Goal: Task Accomplishment & Management: Use online tool/utility

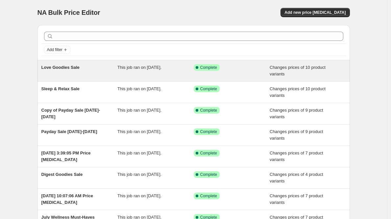
click at [121, 69] on span "This job ran on September 3, 2025." at bounding box center [139, 67] width 44 height 5
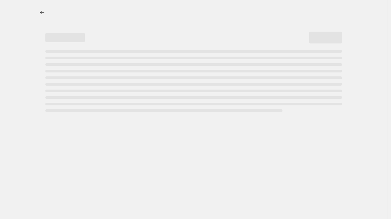
select select "collection"
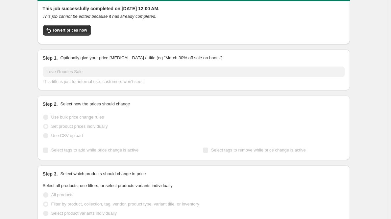
scroll to position [71, 0]
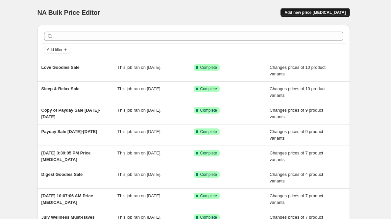
click at [310, 12] on span "Add new price change job" at bounding box center [315, 12] width 61 height 5
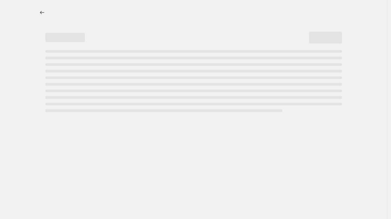
select select "percentage"
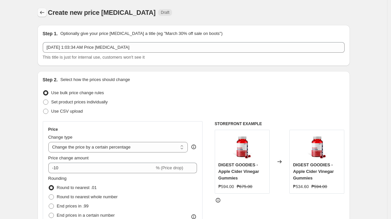
click at [43, 11] on icon "Price change jobs" at bounding box center [42, 12] width 7 height 7
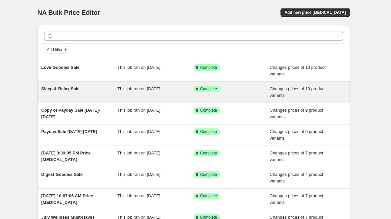
click at [96, 85] on div "Sleep & Relax Sale This job ran on August 28, 2025. Success Complete Complete C…" at bounding box center [194, 92] width 313 height 21
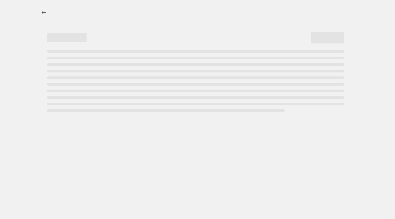
select select "collection"
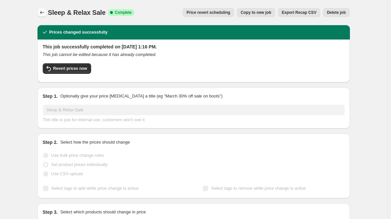
click at [45, 12] on icon "Price change jobs" at bounding box center [42, 12] width 7 height 7
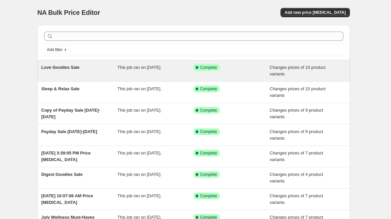
click at [82, 72] on div "Love Goodies Sale" at bounding box center [79, 70] width 76 height 13
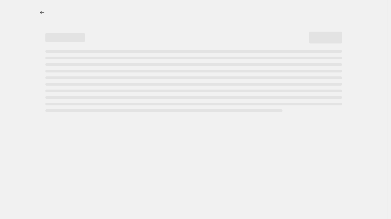
select select "collection"
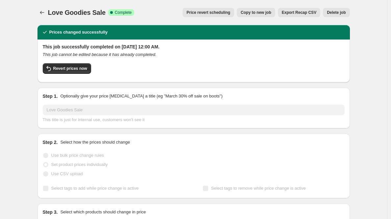
click at [256, 11] on span "Copy to new job" at bounding box center [256, 12] width 31 height 5
select select "collection"
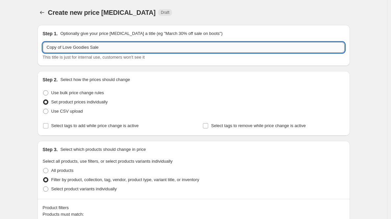
click at [98, 46] on input "Copy of Love Goodies Sale" at bounding box center [194, 47] width 302 height 11
drag, startPoint x: 93, startPoint y: 49, endPoint x: 33, endPoint y: 42, distance: 60.3
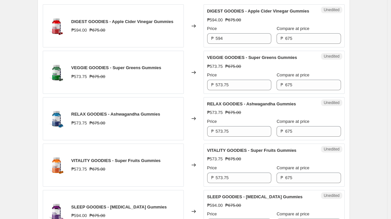
scroll to position [295, 0]
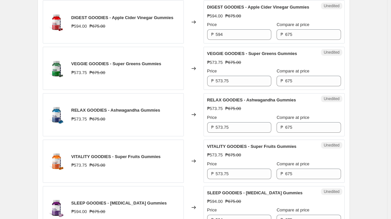
type input "9.9 Sale"
click at [238, 40] on input "594" at bounding box center [244, 34] width 56 height 11
type input "567"
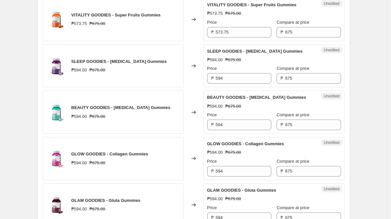
scroll to position [438, 0]
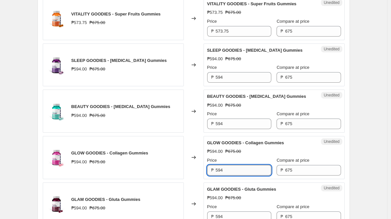
click at [231, 175] on input "594" at bounding box center [244, 170] width 56 height 11
paste input "67"
type input "567"
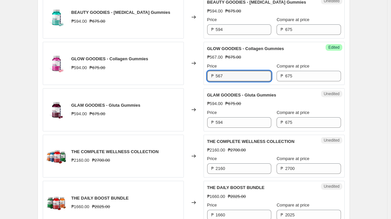
scroll to position [541, 0]
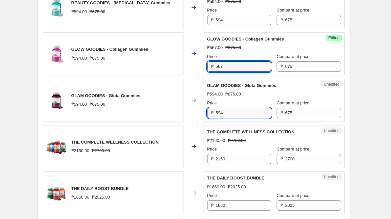
click at [230, 118] on input "594" at bounding box center [244, 113] width 56 height 11
paste input "67"
type input "567"
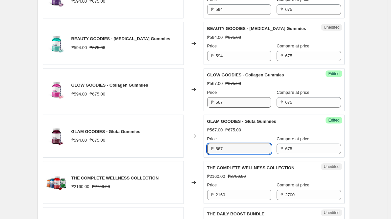
scroll to position [500, 0]
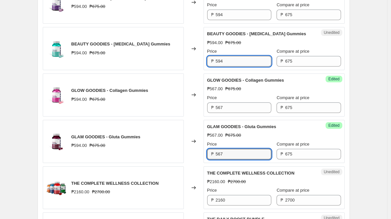
click at [233, 65] on input "594" at bounding box center [244, 61] width 56 height 11
paste input "67"
type input "567"
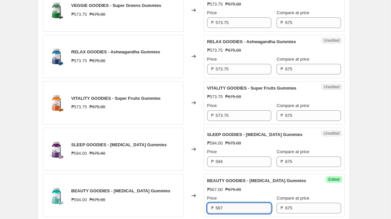
scroll to position [351, 0]
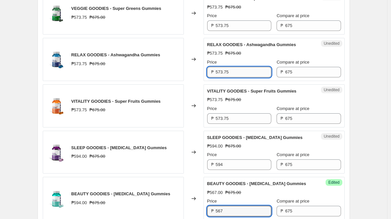
click at [237, 77] on input "573.75" at bounding box center [244, 72] width 56 height 11
paste input "67"
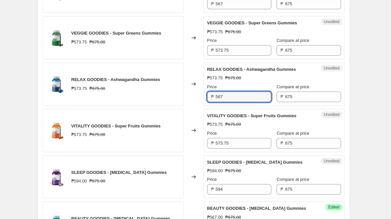
scroll to position [325, 0]
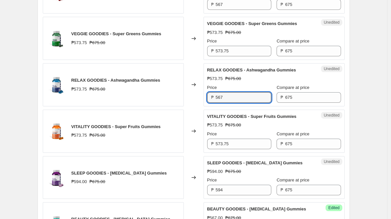
type input "567"
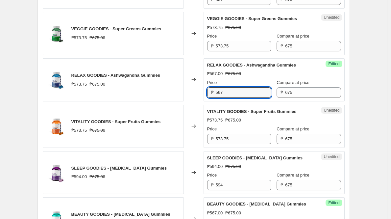
scroll to position [319, 0]
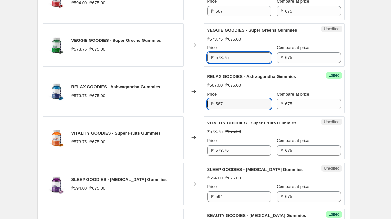
click at [245, 63] on input "573.75" at bounding box center [244, 57] width 56 height 11
paste input "67"
type input "567"
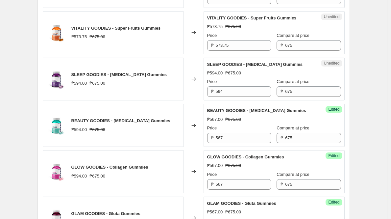
scroll to position [458, 0]
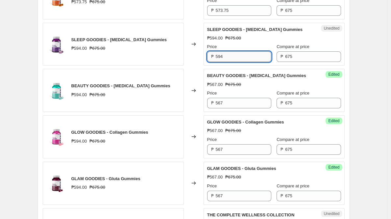
click at [245, 62] on input "594" at bounding box center [244, 56] width 56 height 11
paste input "67"
type input "567"
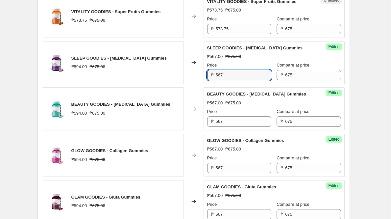
scroll to position [403, 0]
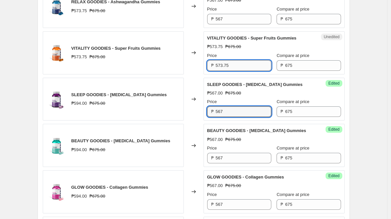
click at [233, 69] on input "573.75" at bounding box center [244, 65] width 56 height 11
paste input "67"
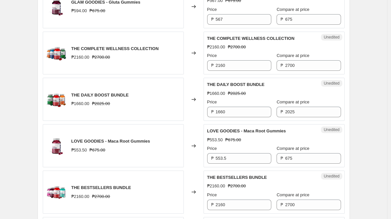
scroll to position [640, 0]
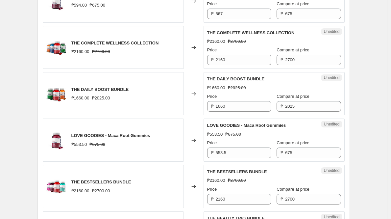
type input "567"
click at [241, 65] on input "2160" at bounding box center [244, 60] width 56 height 11
type input "2025"
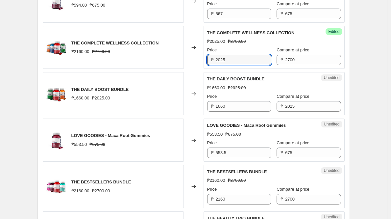
click at [238, 106] on div "Price ₱ 1660" at bounding box center [239, 102] width 64 height 18
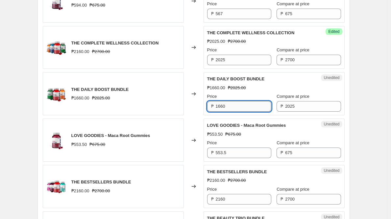
click at [238, 112] on input "1660" at bounding box center [244, 106] width 56 height 11
type input "1620"
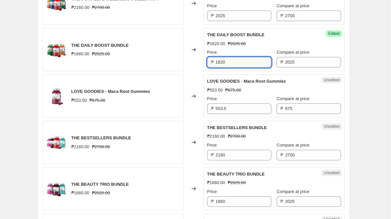
scroll to position [685, 0]
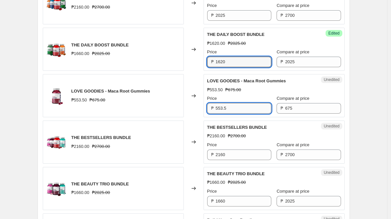
click at [230, 112] on input "553.5" at bounding box center [244, 108] width 56 height 11
type input "567"
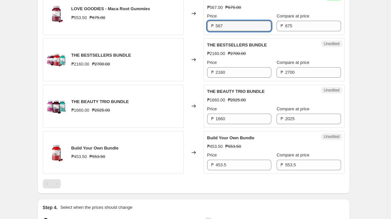
scroll to position [773, 0]
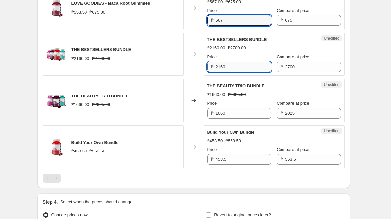
click at [223, 72] on input "2160" at bounding box center [244, 67] width 56 height 11
type input "2025"
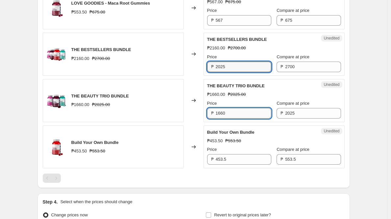
click at [236, 117] on input "1660" at bounding box center [244, 113] width 56 height 11
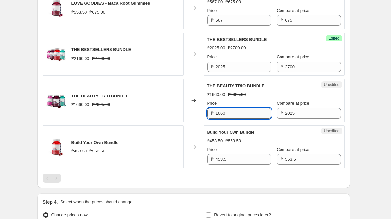
click at [236, 117] on input "1660" at bounding box center [244, 113] width 56 height 11
paste input "2025"
click at [236, 117] on input "2025" at bounding box center [244, 113] width 56 height 11
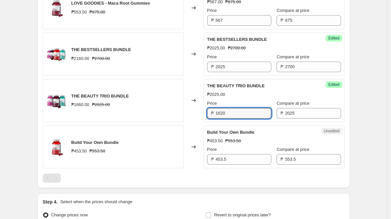
type input "1620"
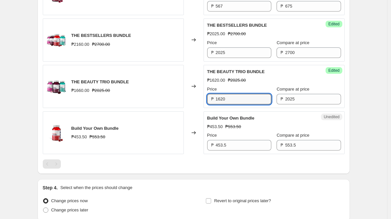
scroll to position [850, 0]
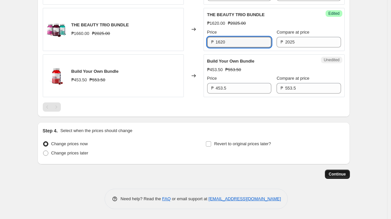
click at [337, 177] on button "Continue" at bounding box center [337, 173] width 25 height 9
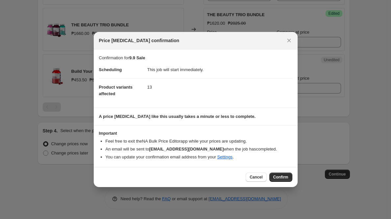
click at [280, 177] on span "Confirm" at bounding box center [280, 176] width 15 height 5
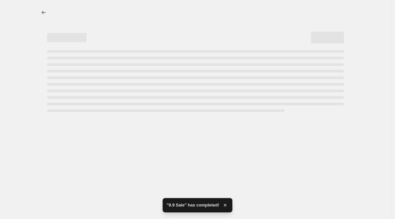
select select "collection"
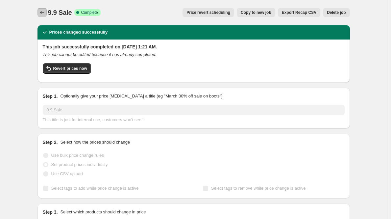
click at [42, 12] on icon "Price change jobs" at bounding box center [42, 12] width 4 height 3
